Goal: Task Accomplishment & Management: Manage account settings

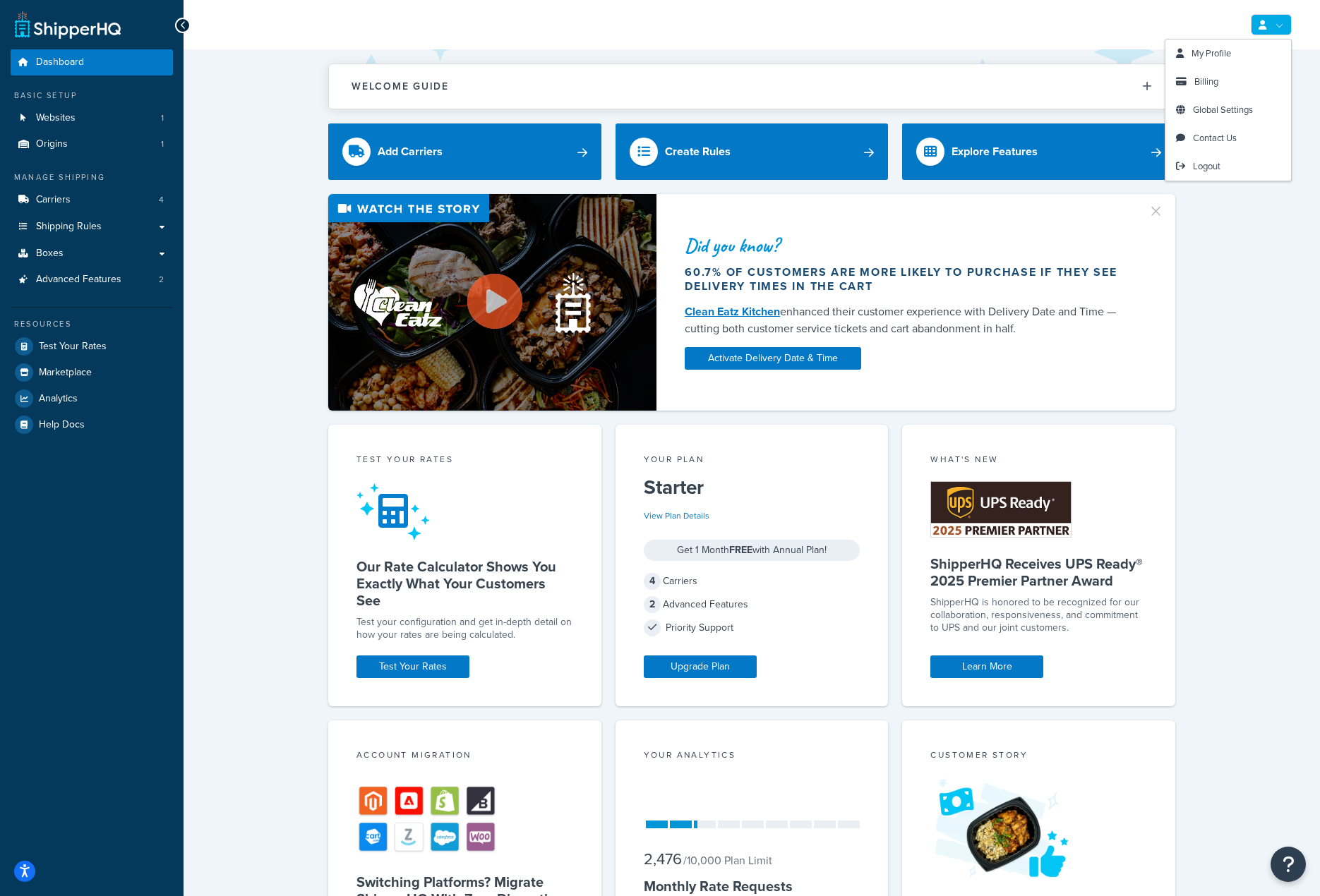
click at [1257, 20] on link at bounding box center [1271, 25] width 41 height 21
click at [1189, 78] on link "Billing" at bounding box center [1228, 82] width 126 height 29
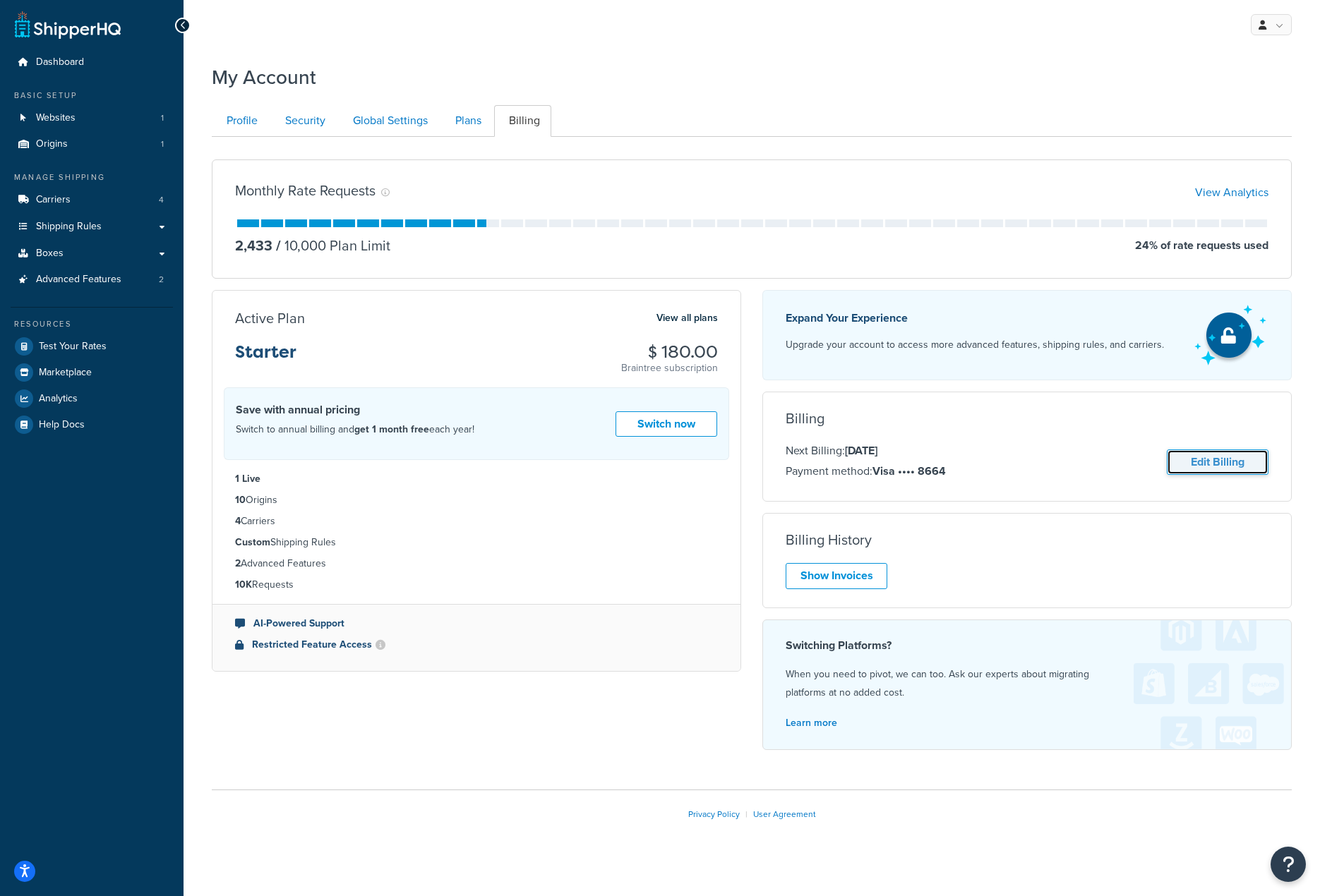
click at [1202, 462] on link "Edit Billing" at bounding box center [1218, 462] width 102 height 26
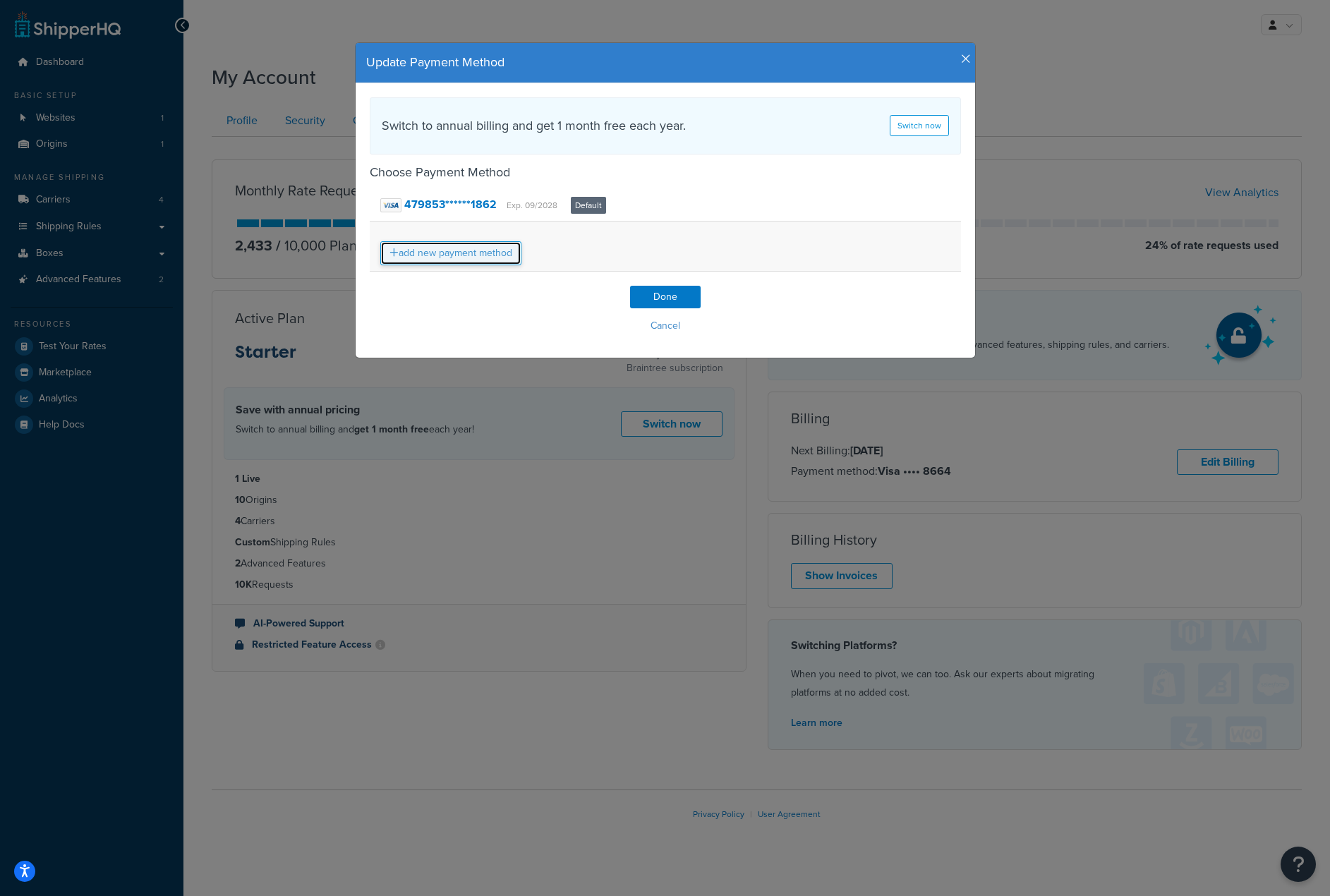
click at [447, 257] on link "add new payment method" at bounding box center [451, 253] width 141 height 24
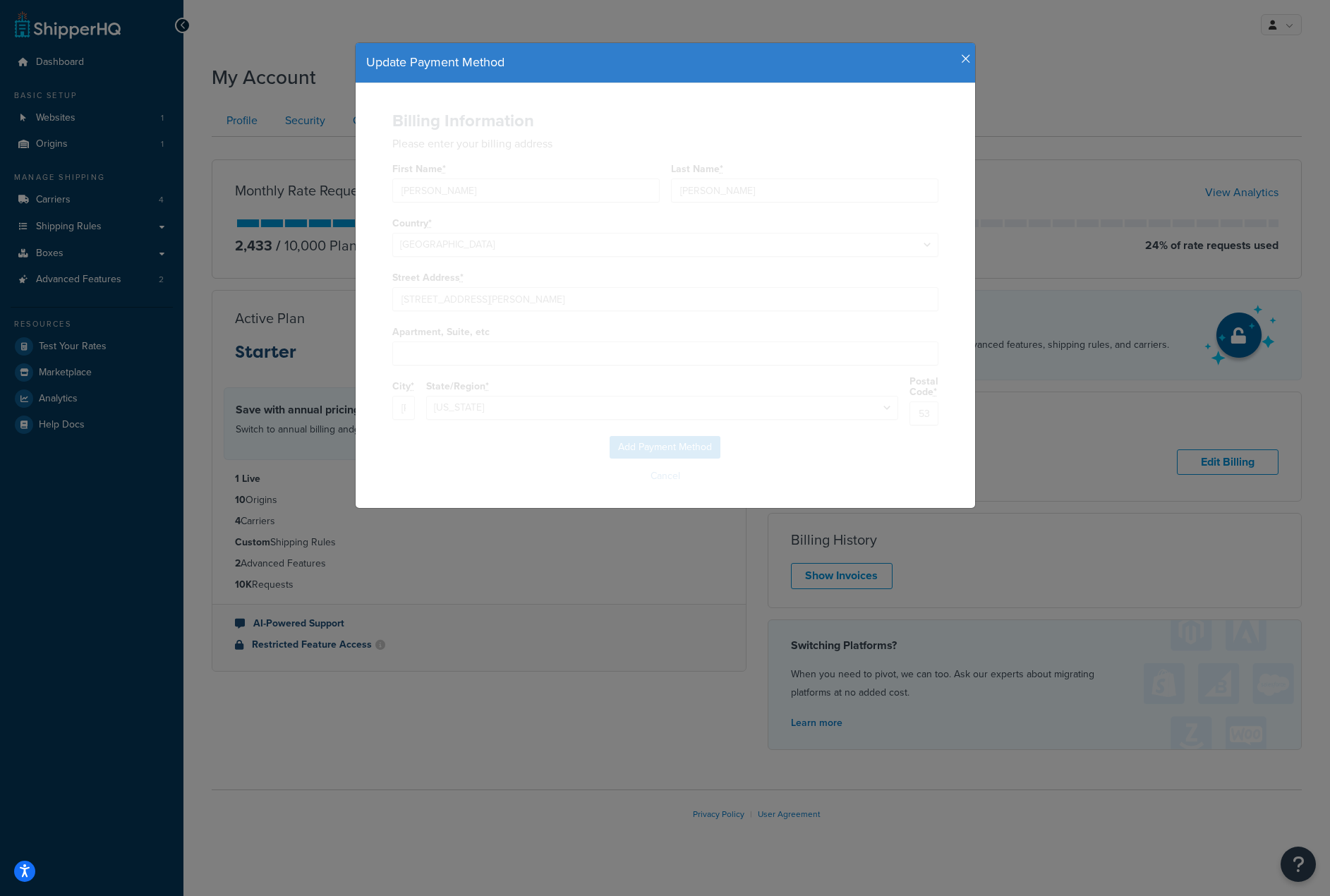
select select
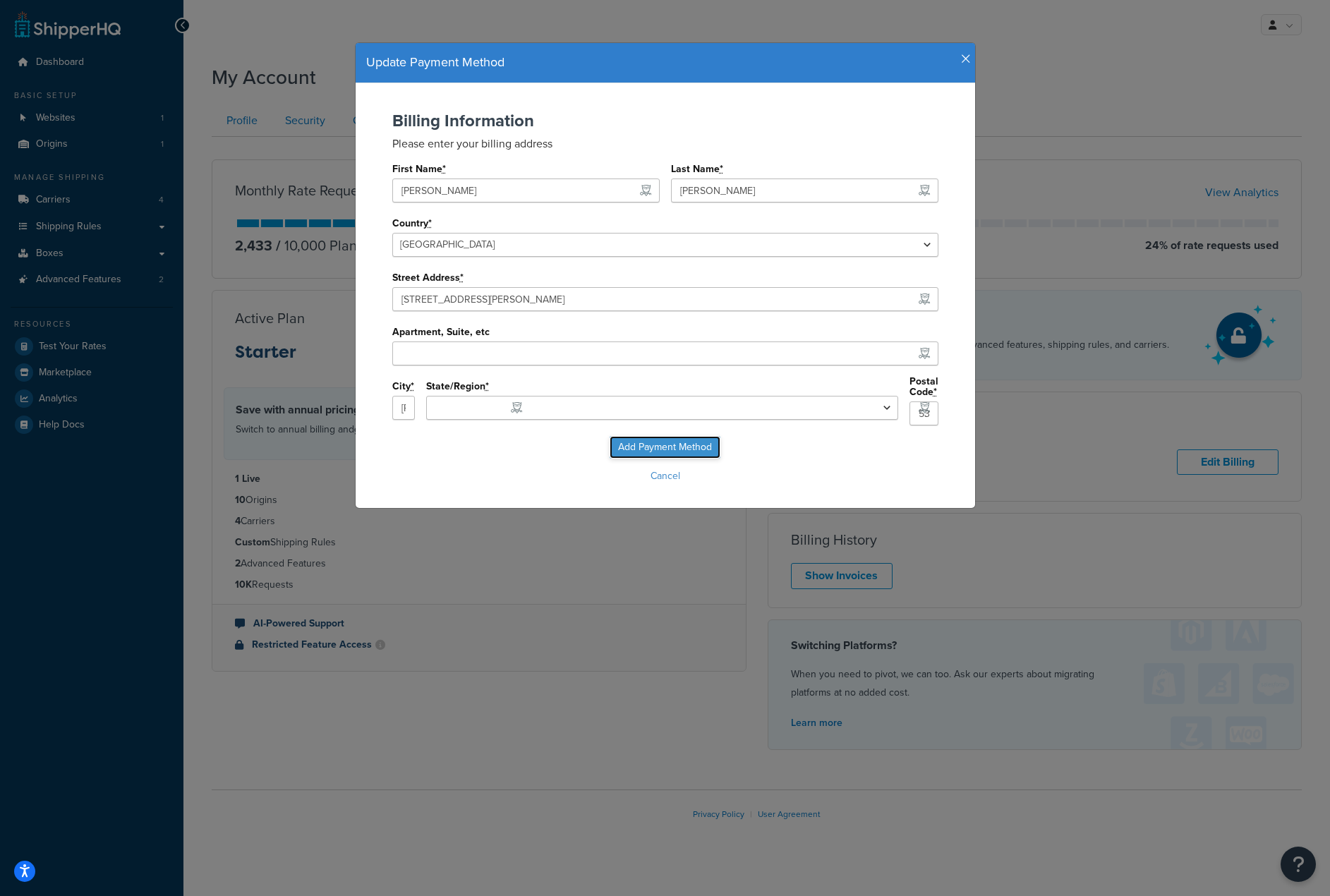
click at [675, 440] on input "Add Payment Method" at bounding box center [665, 448] width 111 height 23
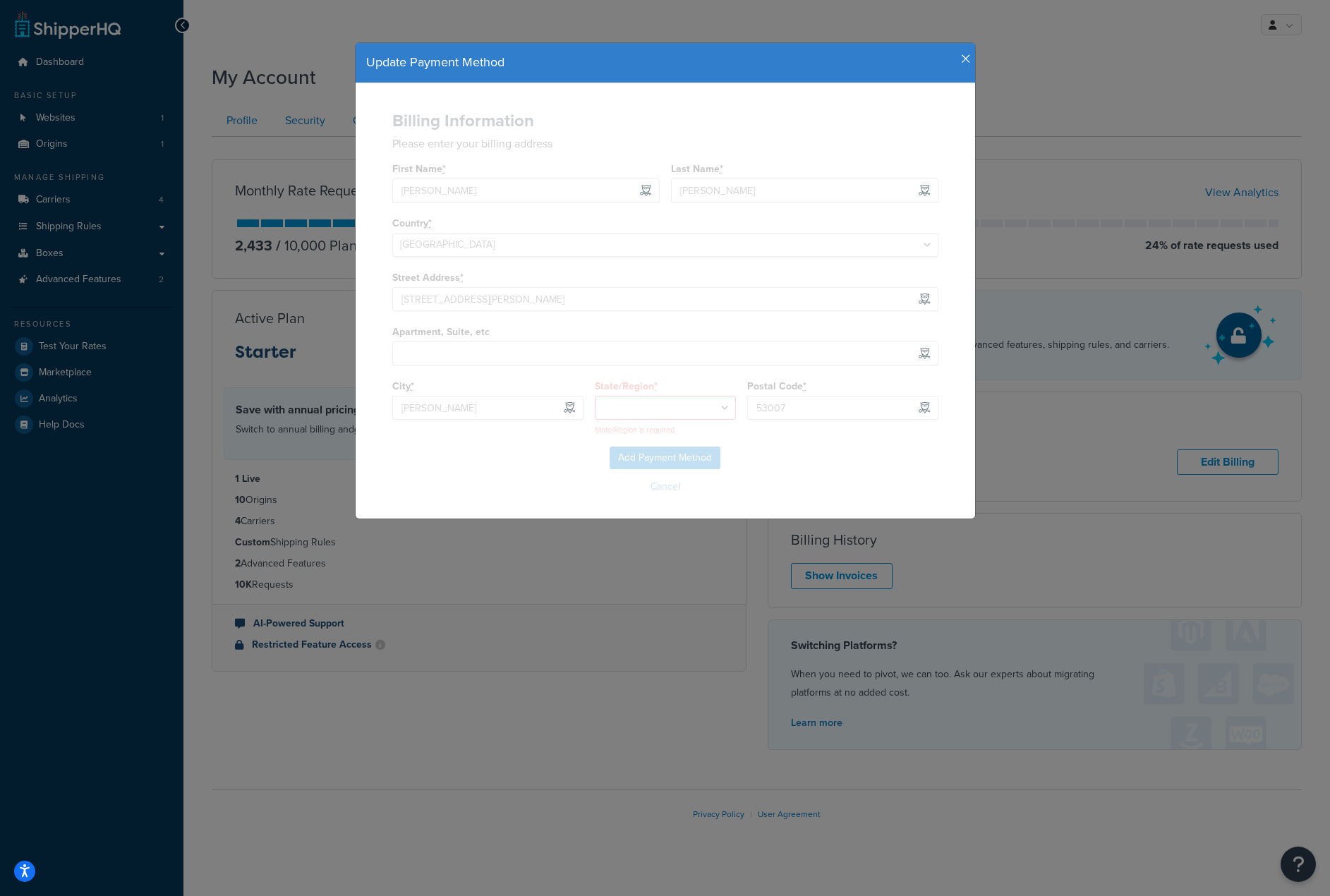
select select "WI"
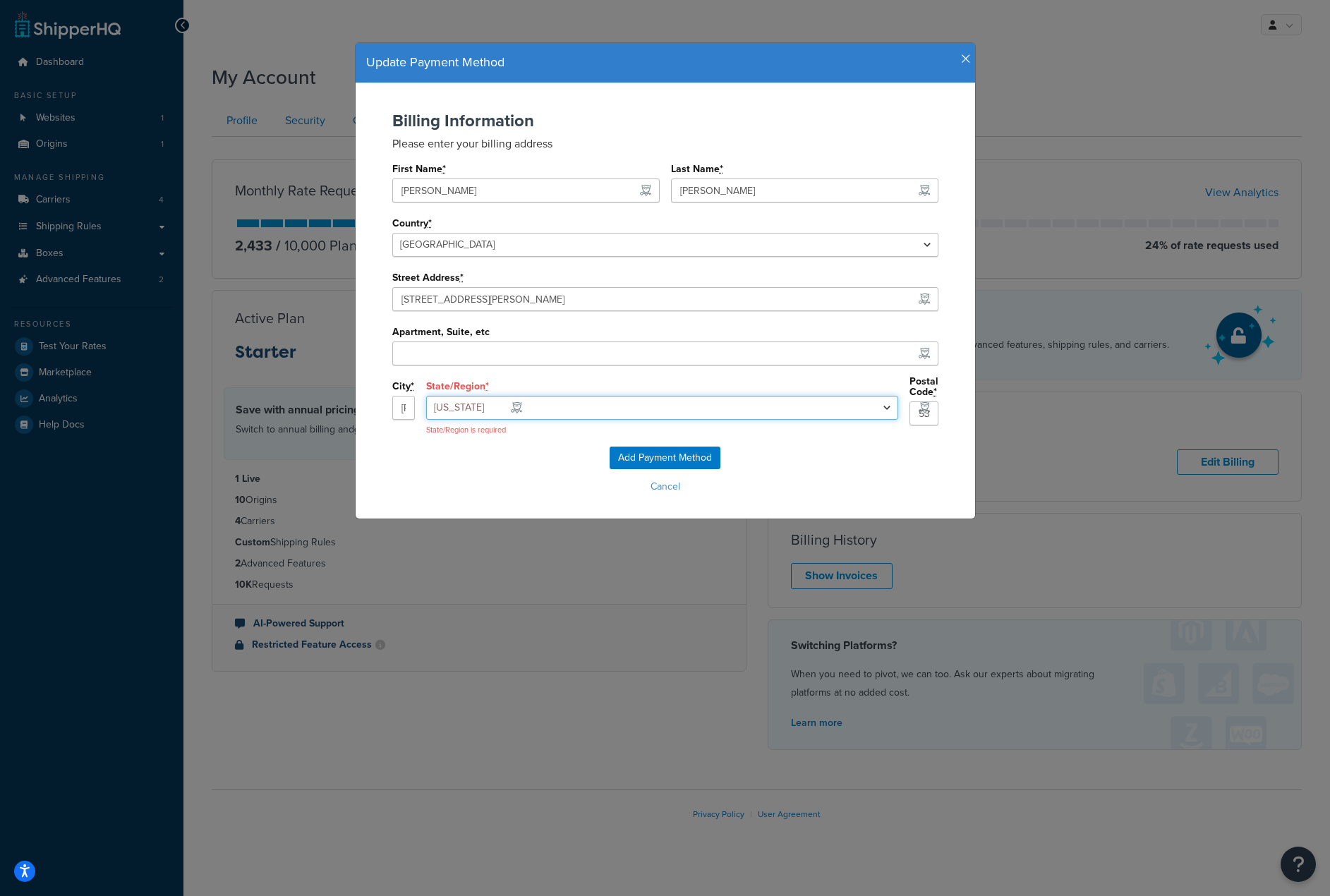
click at [664, 407] on select "[US_STATE] [US_STATE] [US_STATE] [US_STATE] [US_STATE] [US_STATE] [US_STATE] [U…" at bounding box center [662, 407] width 472 height 24
click at [535, 396] on select "[US_STATE] [US_STATE] [US_STATE] [US_STATE] [US_STATE] [US_STATE] [US_STATE] [U…" at bounding box center [662, 407] width 472 height 24
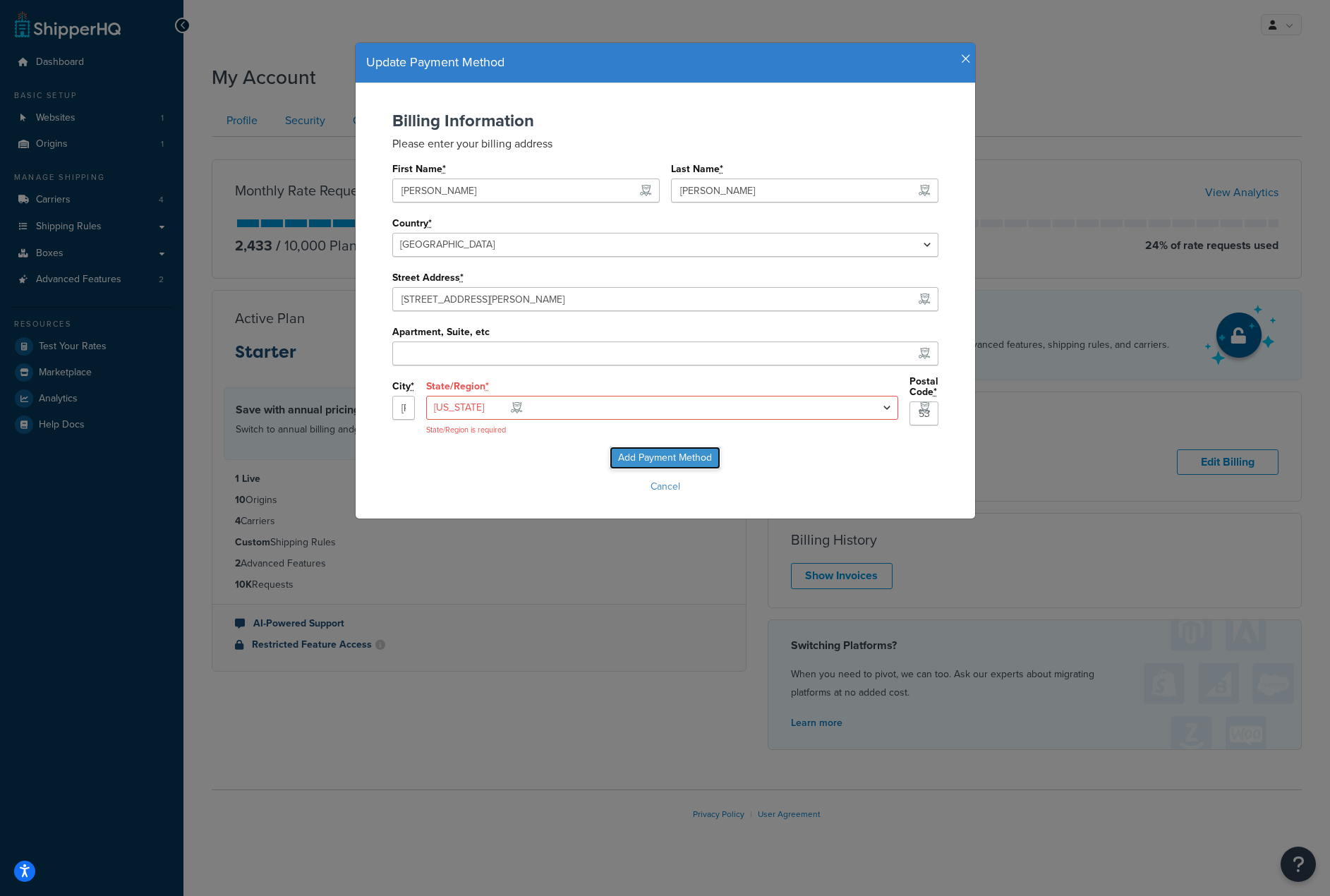
click at [650, 460] on input "Add Payment Method" at bounding box center [665, 458] width 111 height 23
click at [910, 405] on input "53007" at bounding box center [925, 413] width 29 height 24
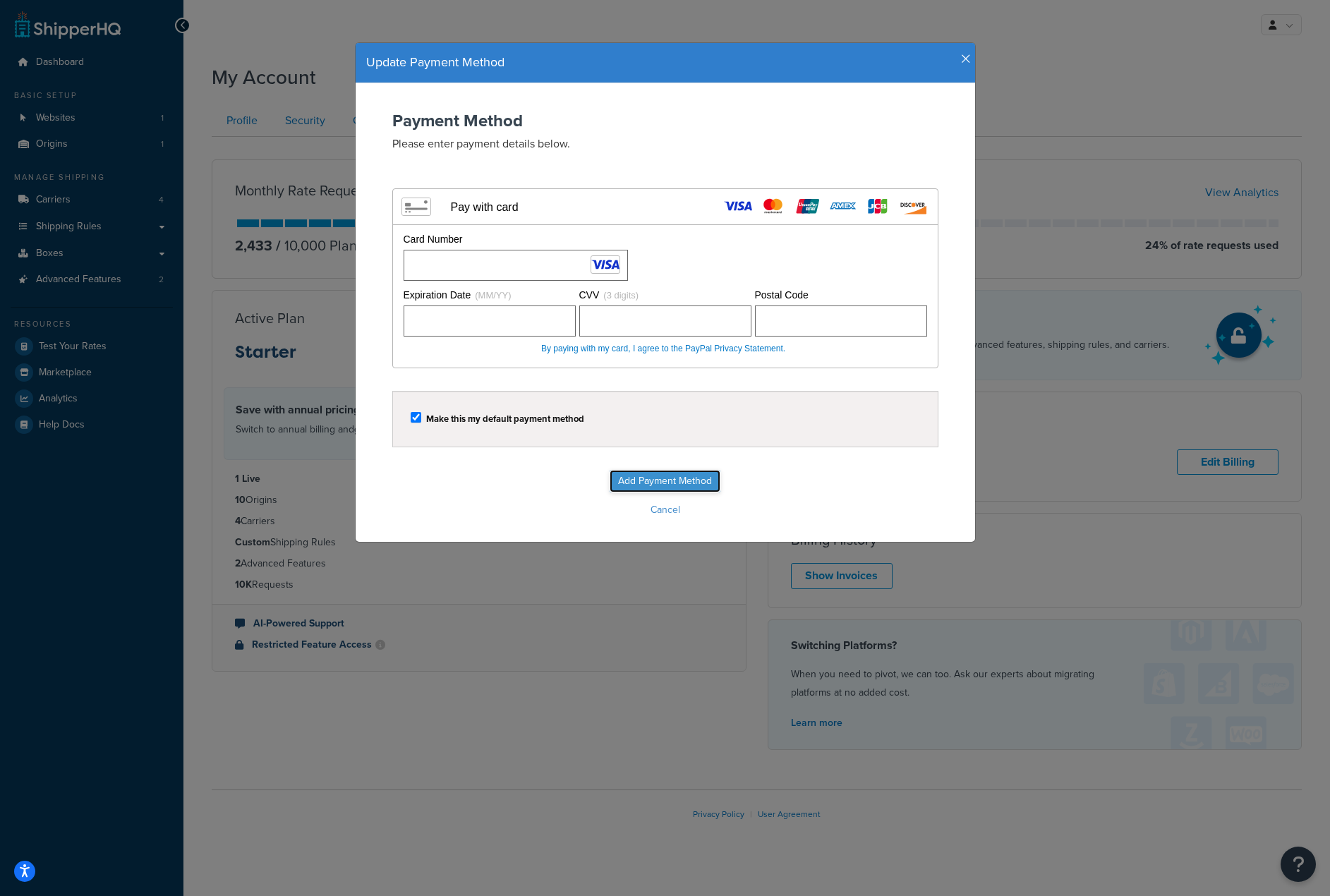
click at [652, 473] on input "Add Payment Method" at bounding box center [665, 482] width 111 height 23
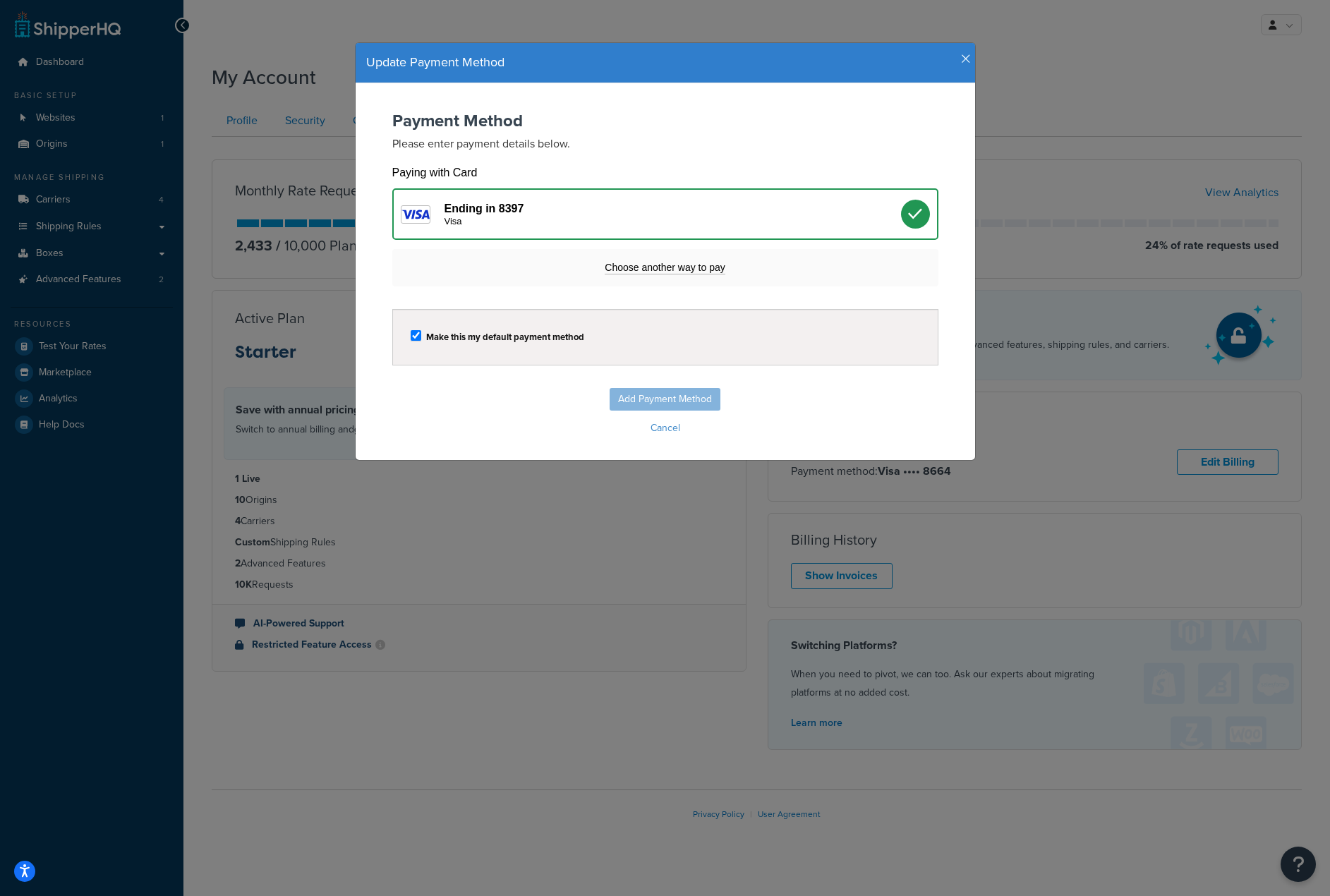
click at [962, 55] on icon "button" at bounding box center [966, 58] width 10 height 12
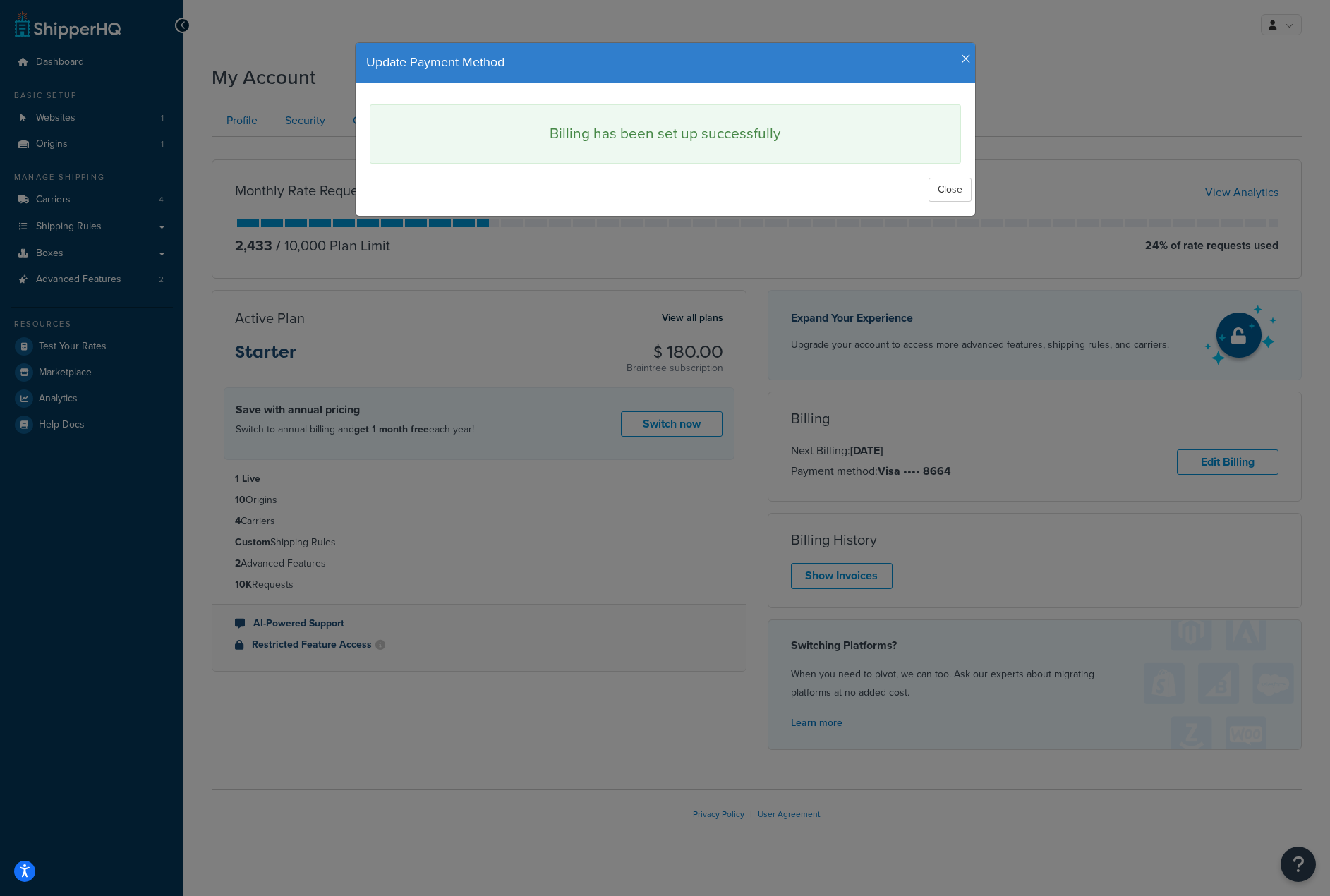
click at [954, 57] on h4 "Update Payment Method" at bounding box center [665, 62] width 598 height 18
click at [962, 55] on icon "button" at bounding box center [966, 58] width 10 height 12
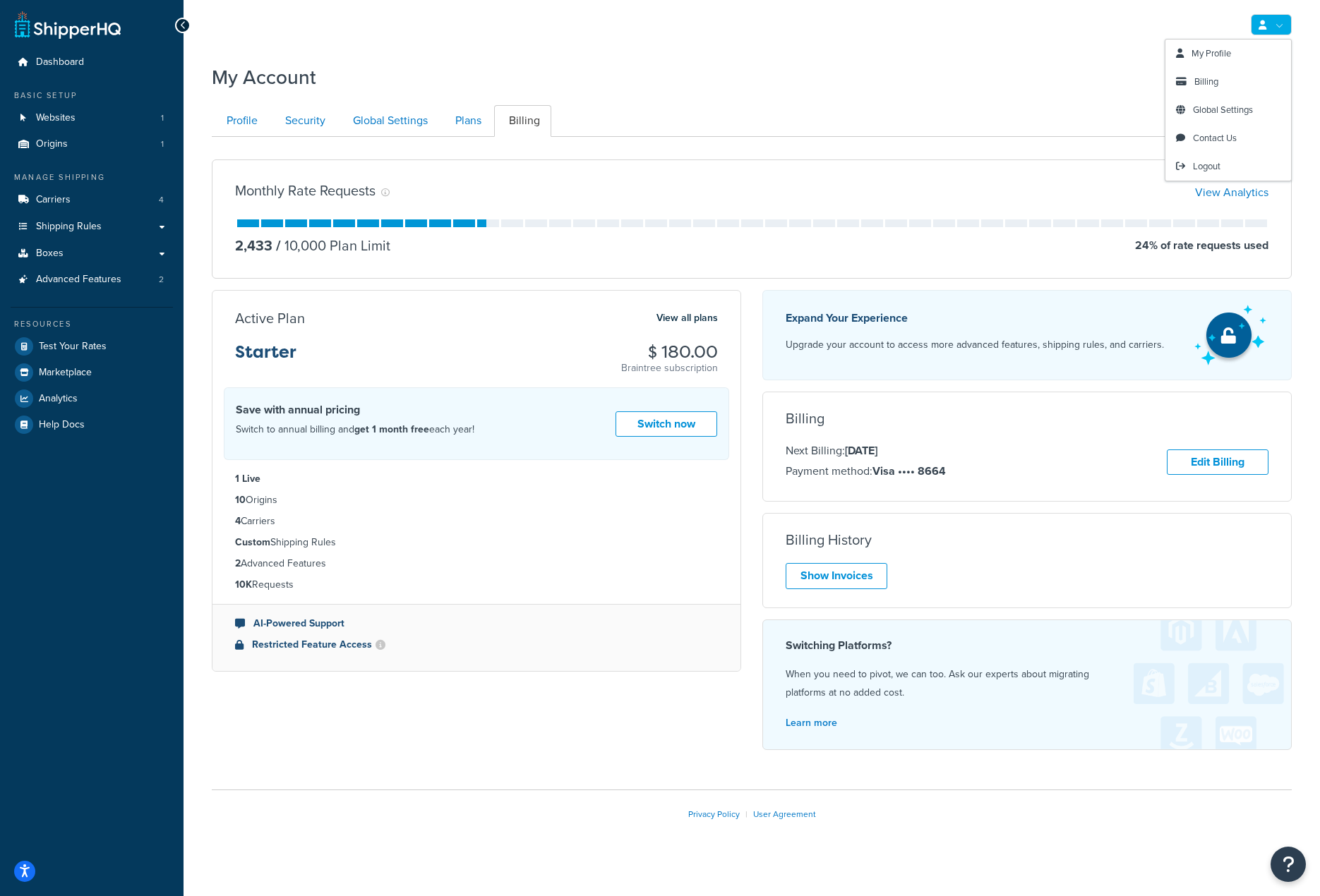
click at [1260, 15] on link at bounding box center [1271, 25] width 41 height 21
